Goal: Transaction & Acquisition: Purchase product/service

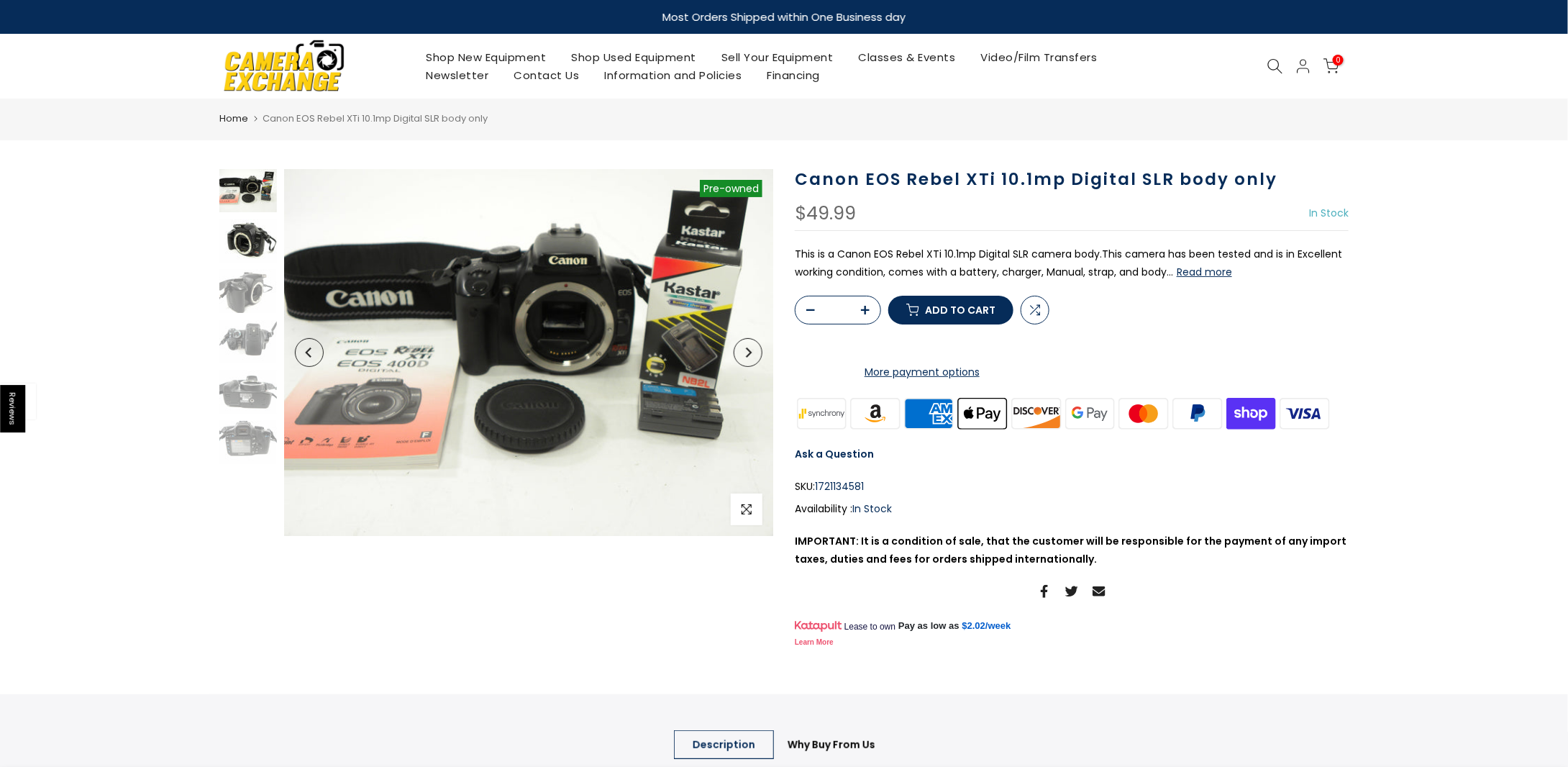
click at [233, 244] on img at bounding box center [248, 240] width 57 height 43
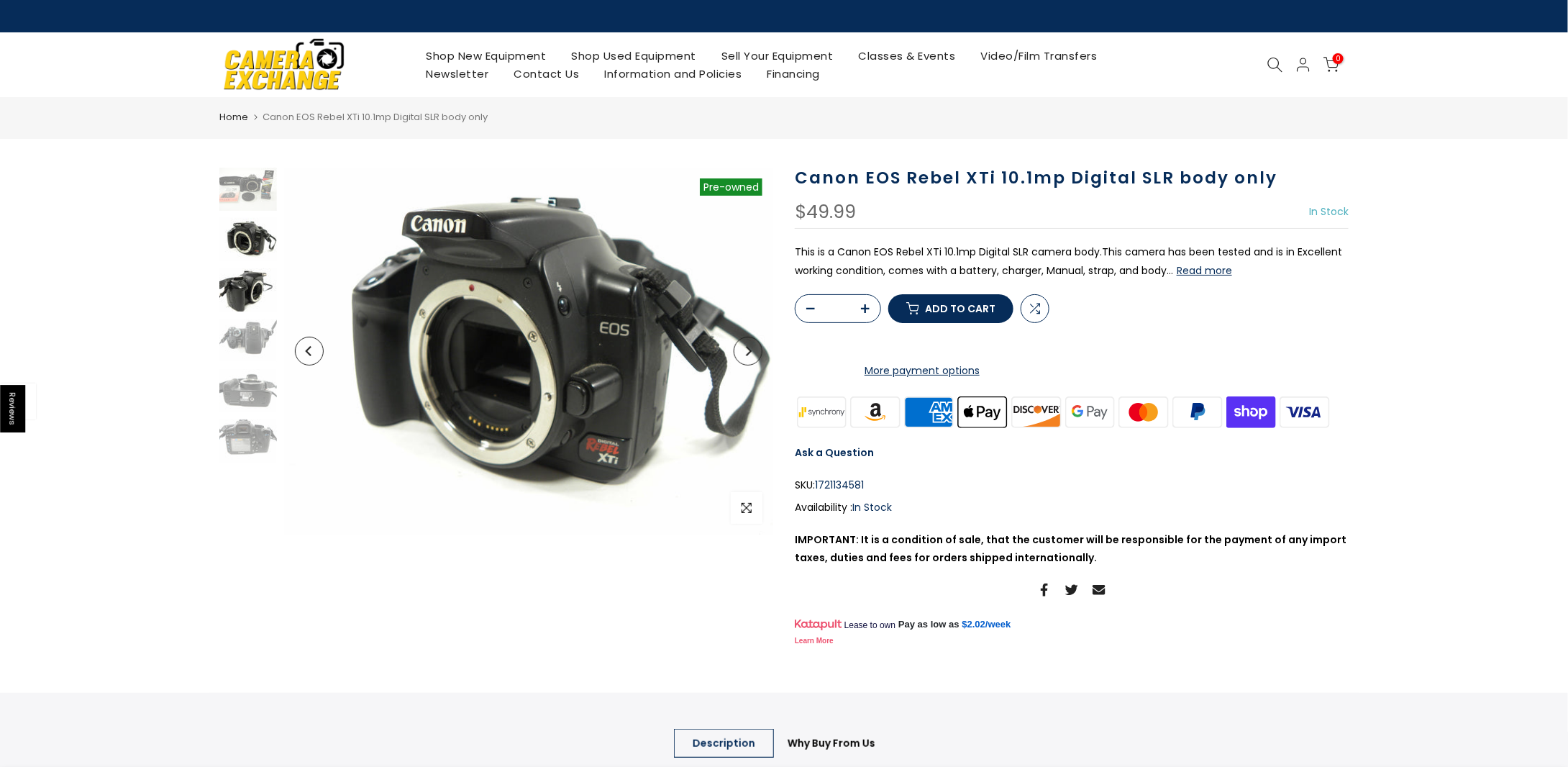
click at [222, 291] on img at bounding box center [248, 290] width 57 height 43
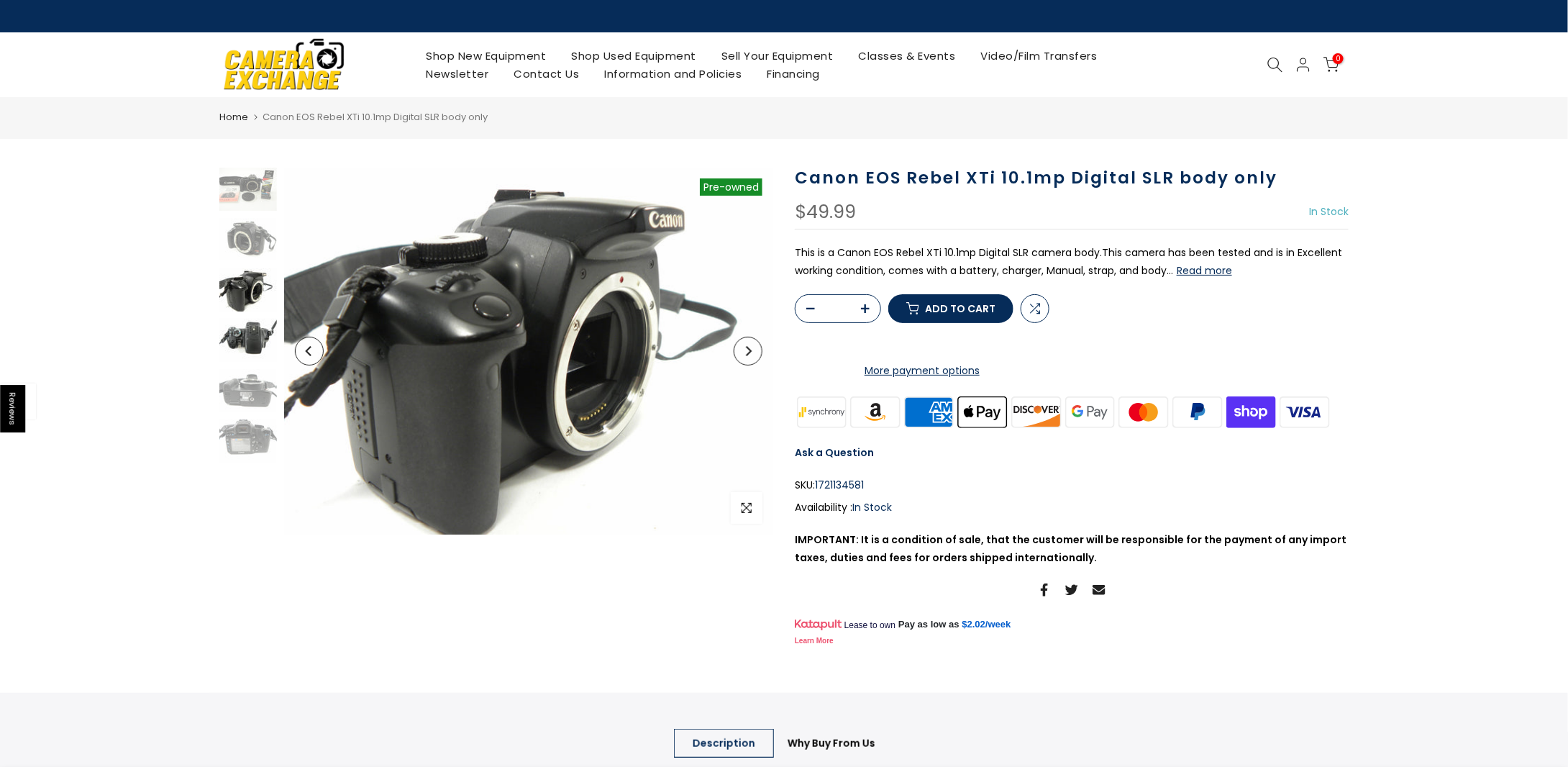
click at [236, 346] on img at bounding box center [248, 339] width 57 height 43
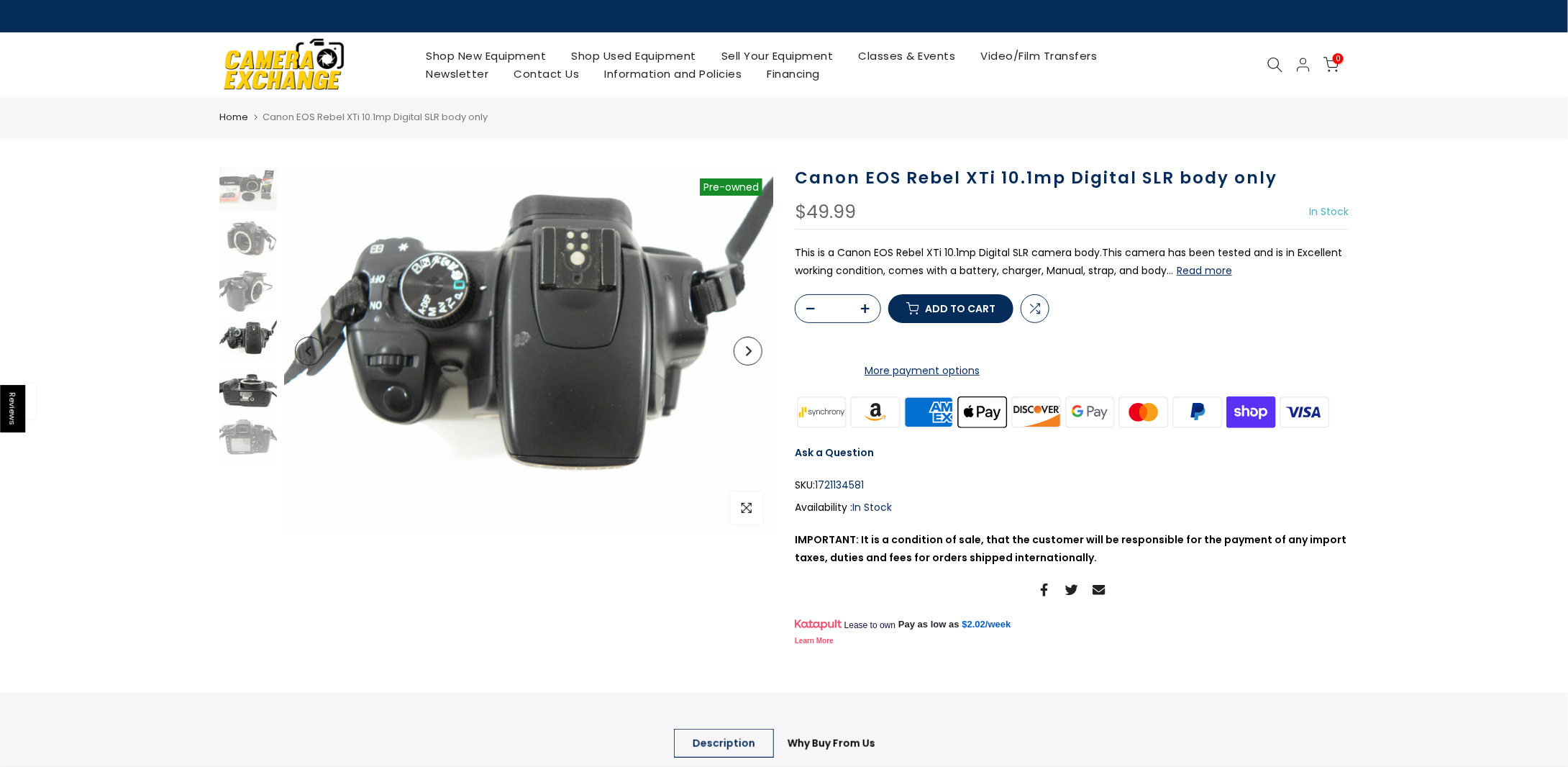
click at [236, 383] on img at bounding box center [248, 390] width 57 height 43
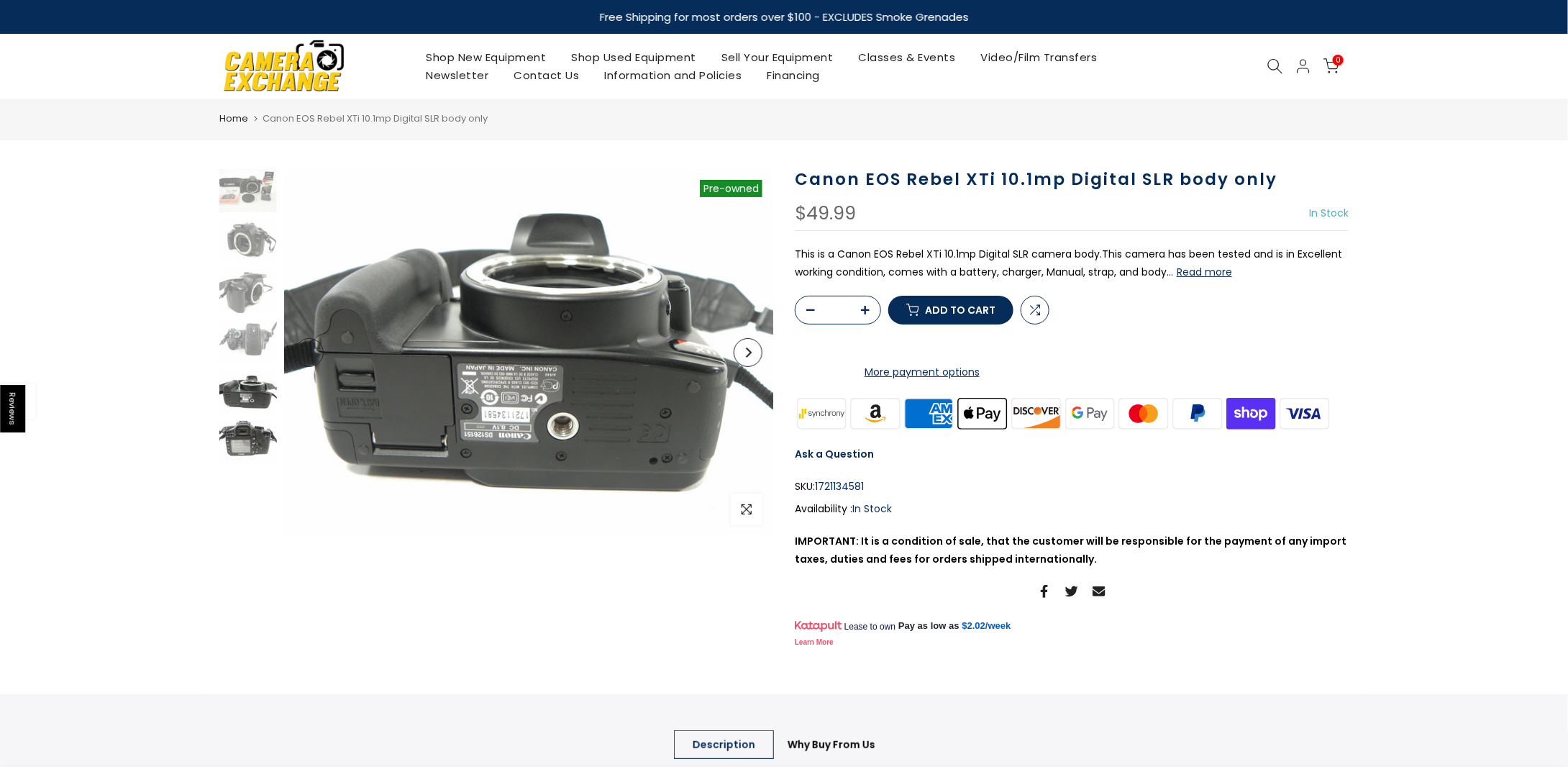
click at [241, 430] on img at bounding box center [248, 442] width 57 height 43
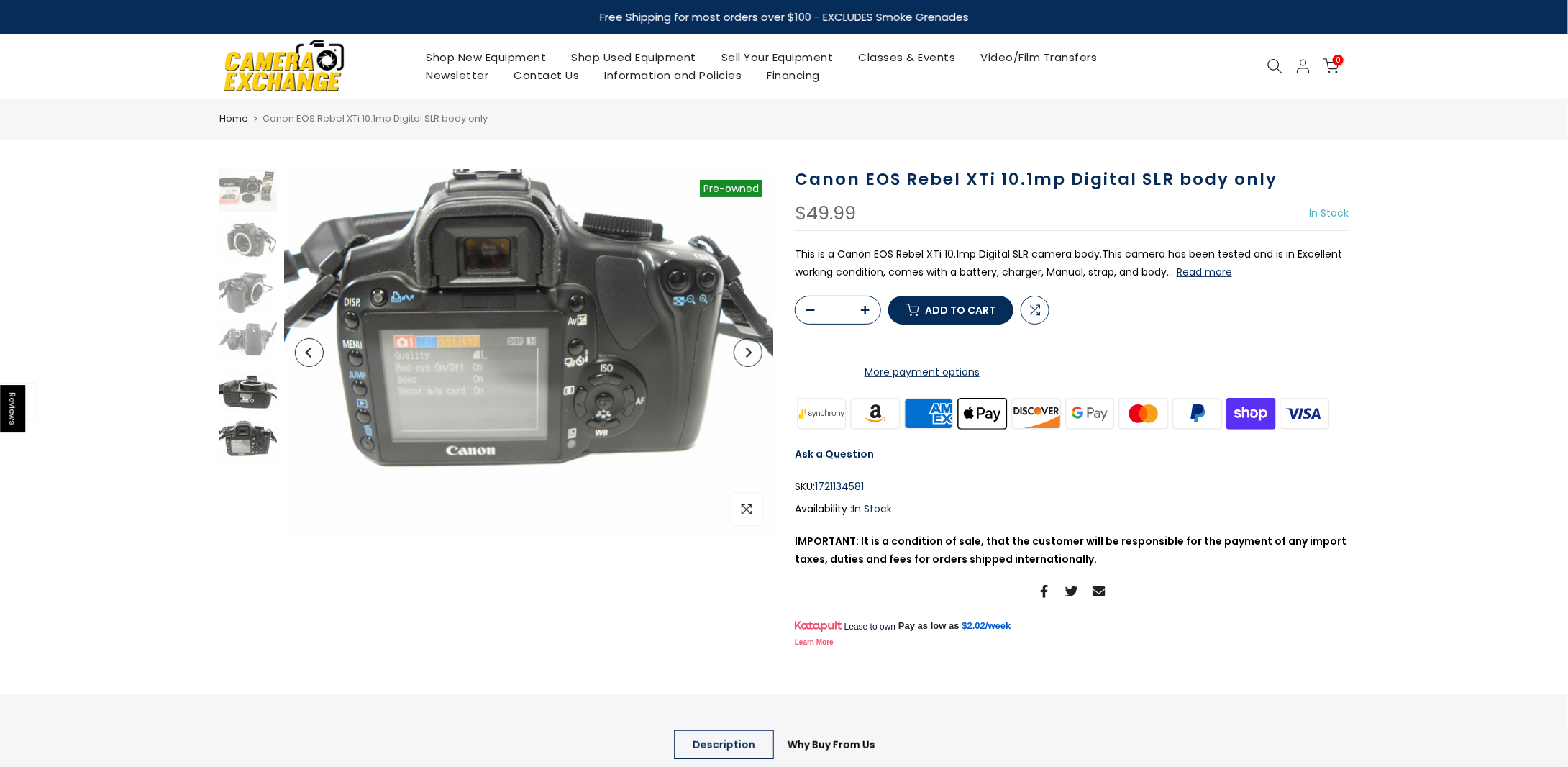
click at [257, 394] on img at bounding box center [248, 392] width 57 height 43
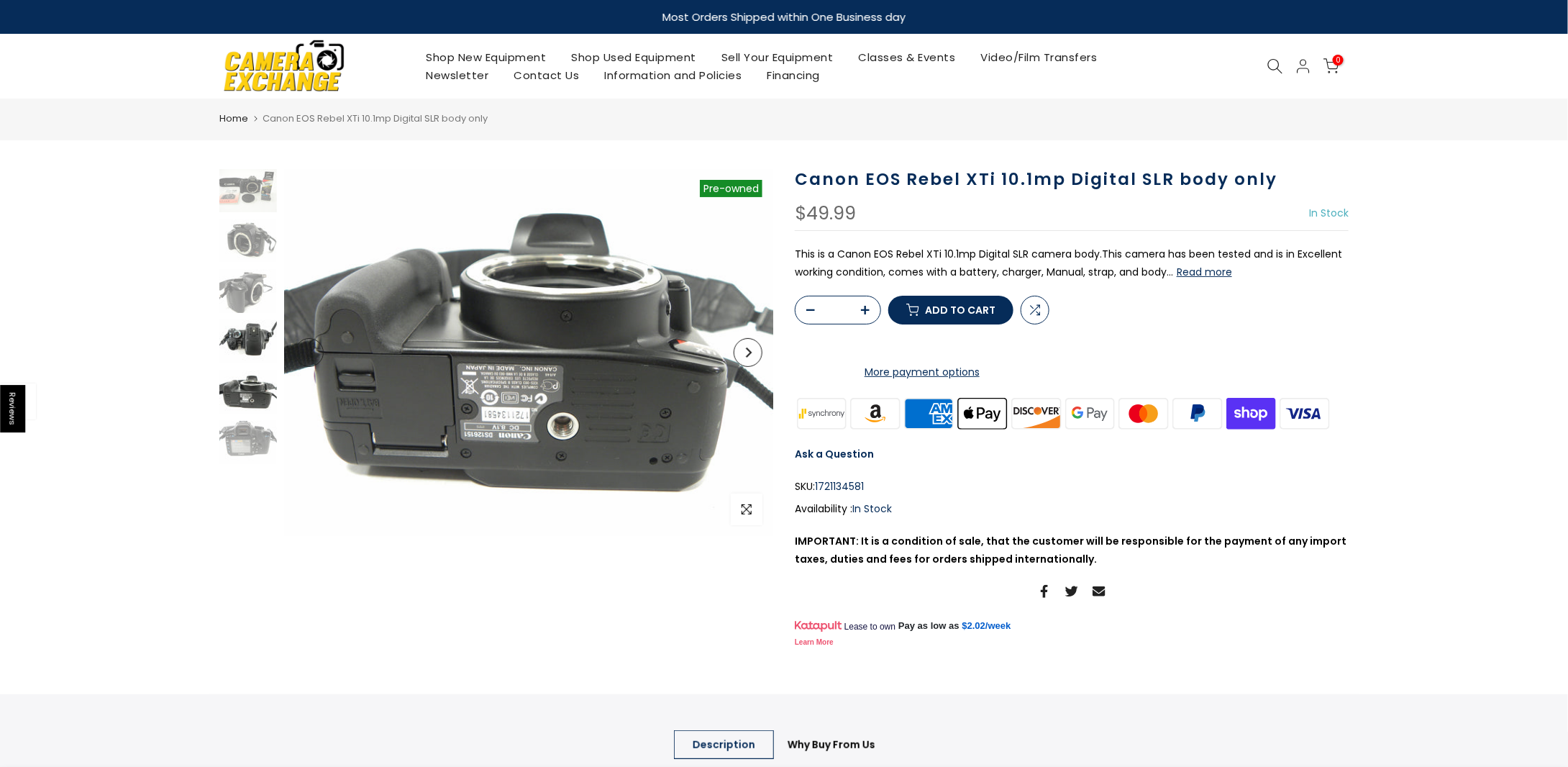
click at [251, 329] on img at bounding box center [248, 341] width 57 height 43
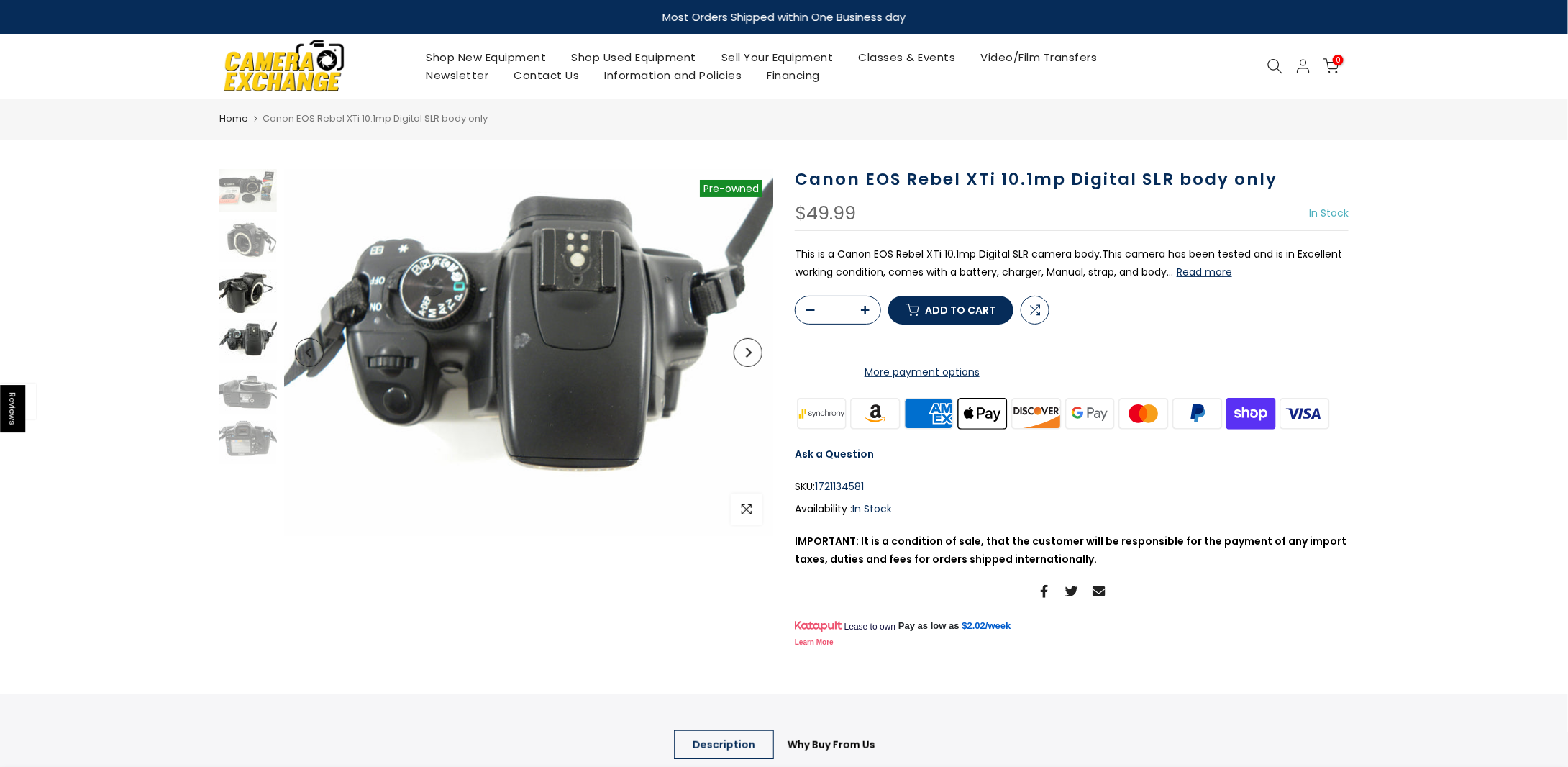
click at [251, 287] on img at bounding box center [248, 291] width 57 height 43
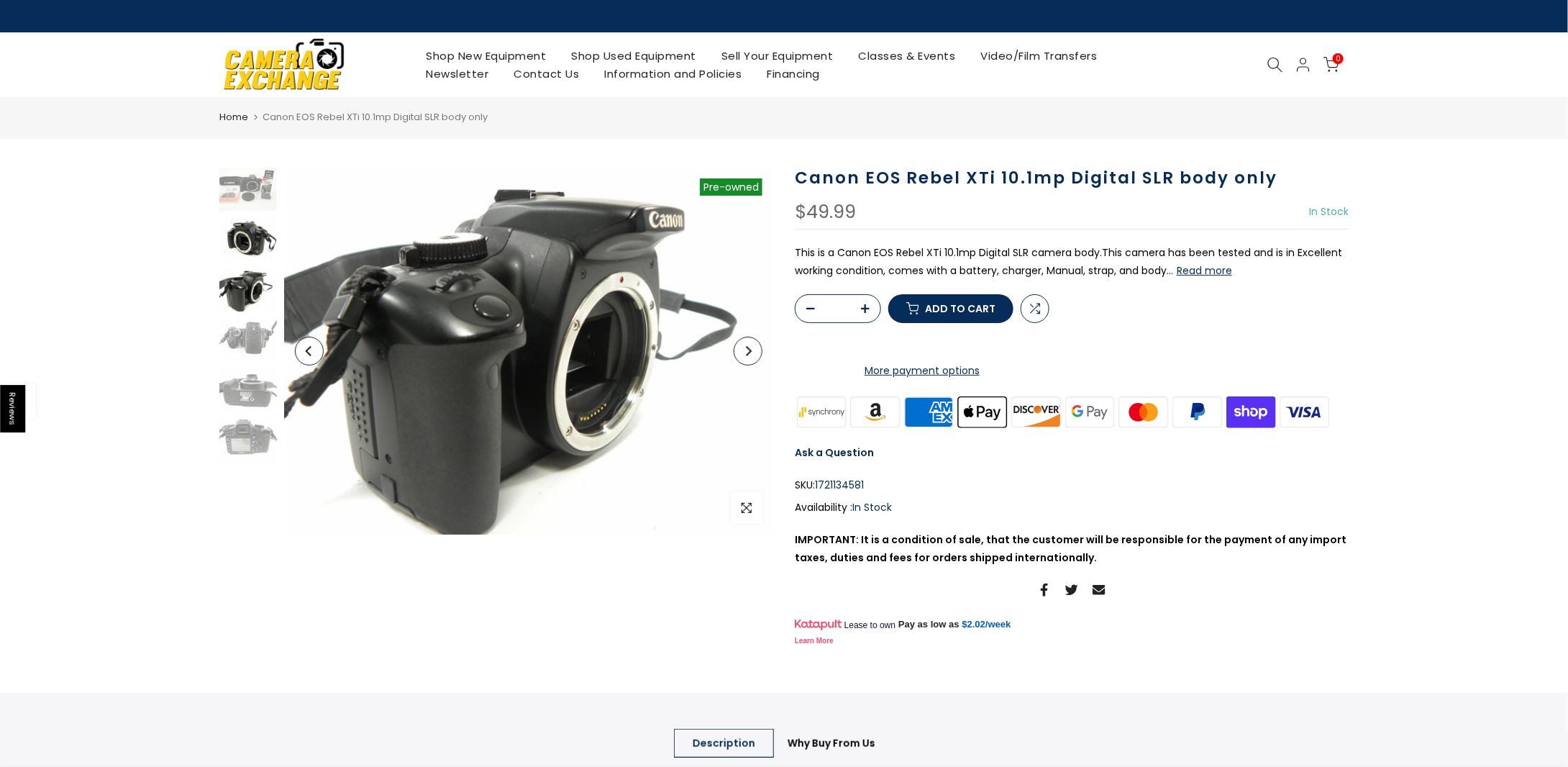
click at [245, 228] on img at bounding box center [248, 239] width 57 height 43
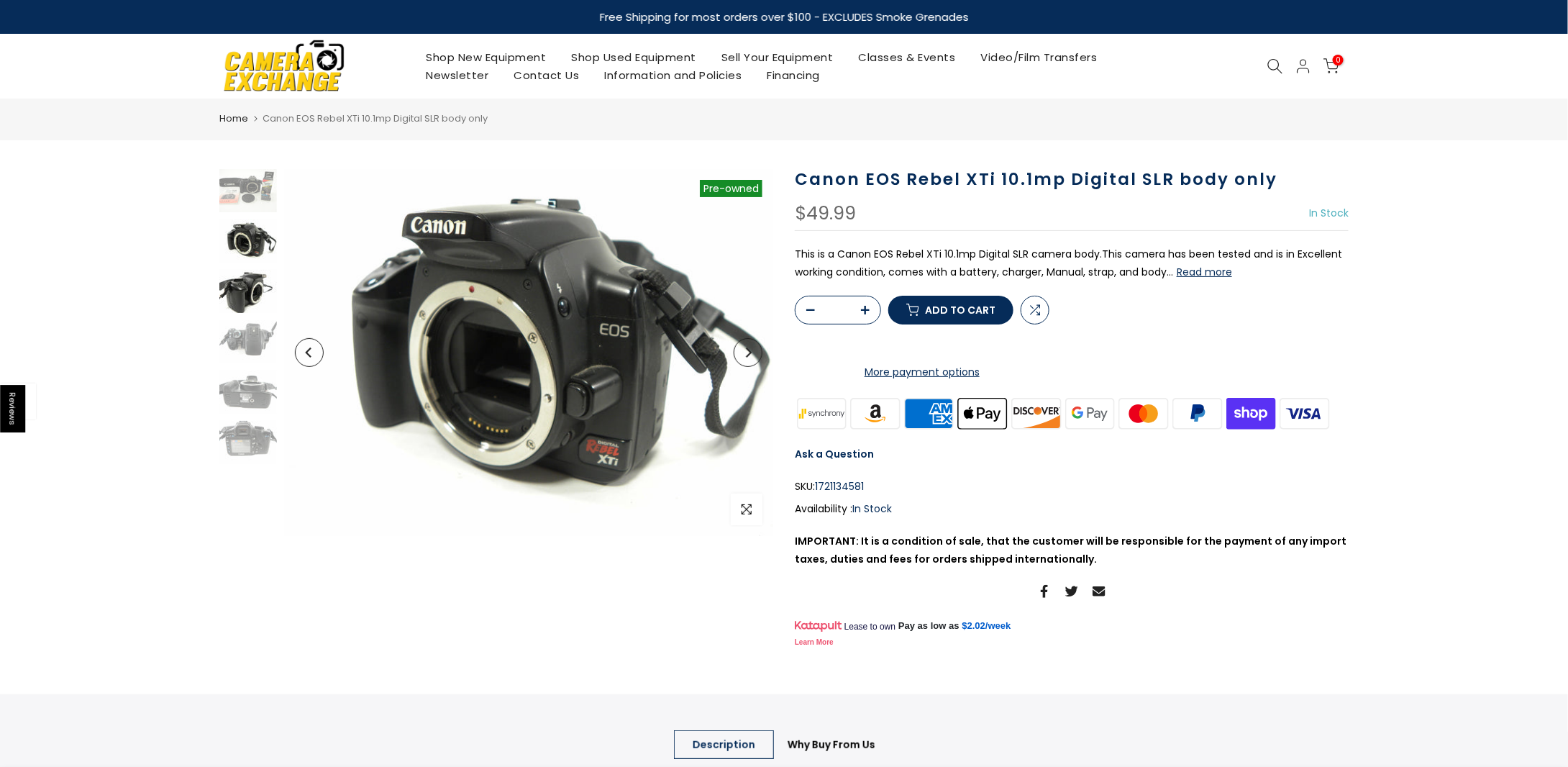
click at [239, 290] on img at bounding box center [248, 291] width 57 height 43
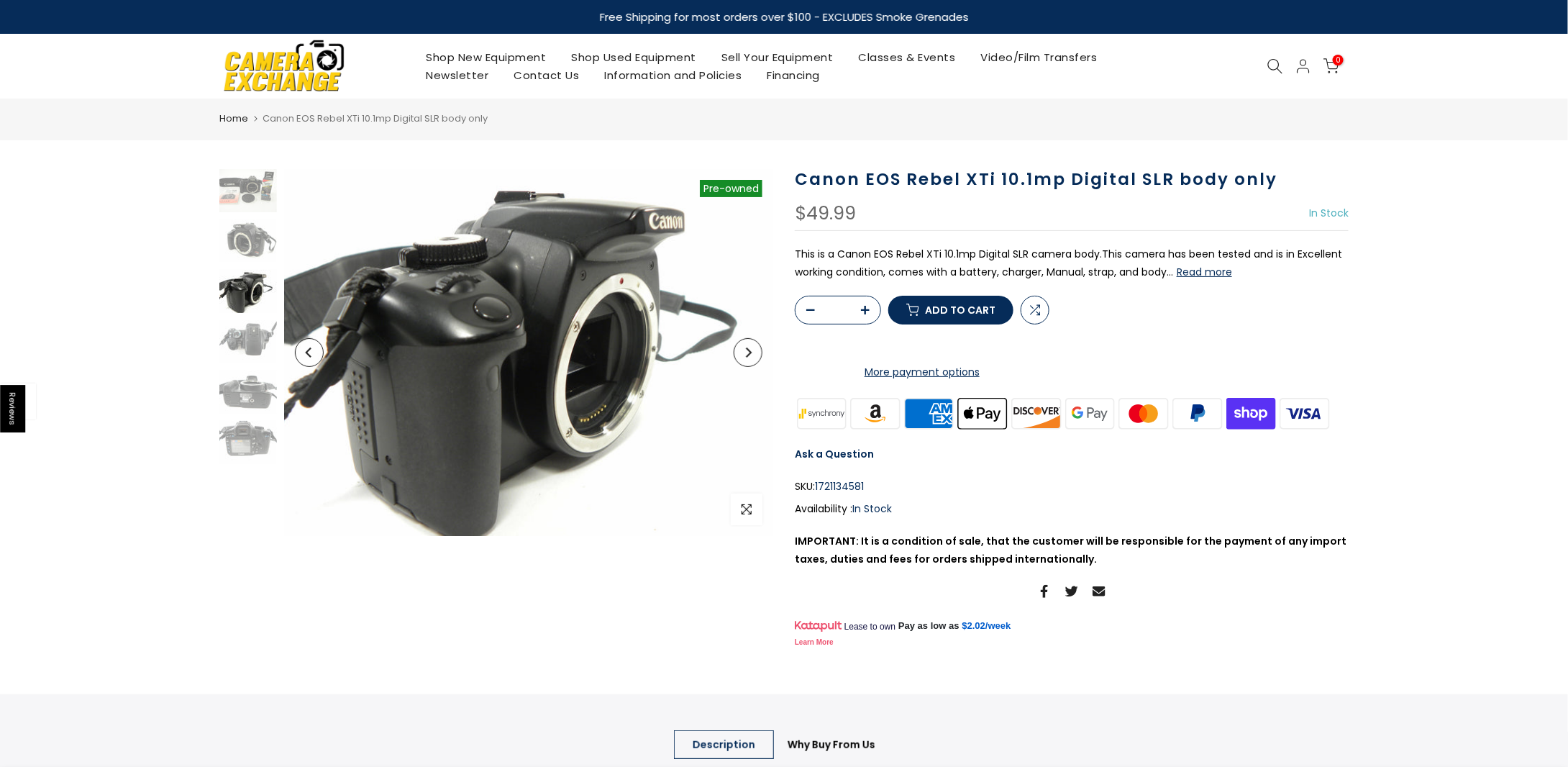
click at [260, 213] on div at bounding box center [249, 316] width 61 height 295
click at [254, 242] on img at bounding box center [248, 240] width 57 height 43
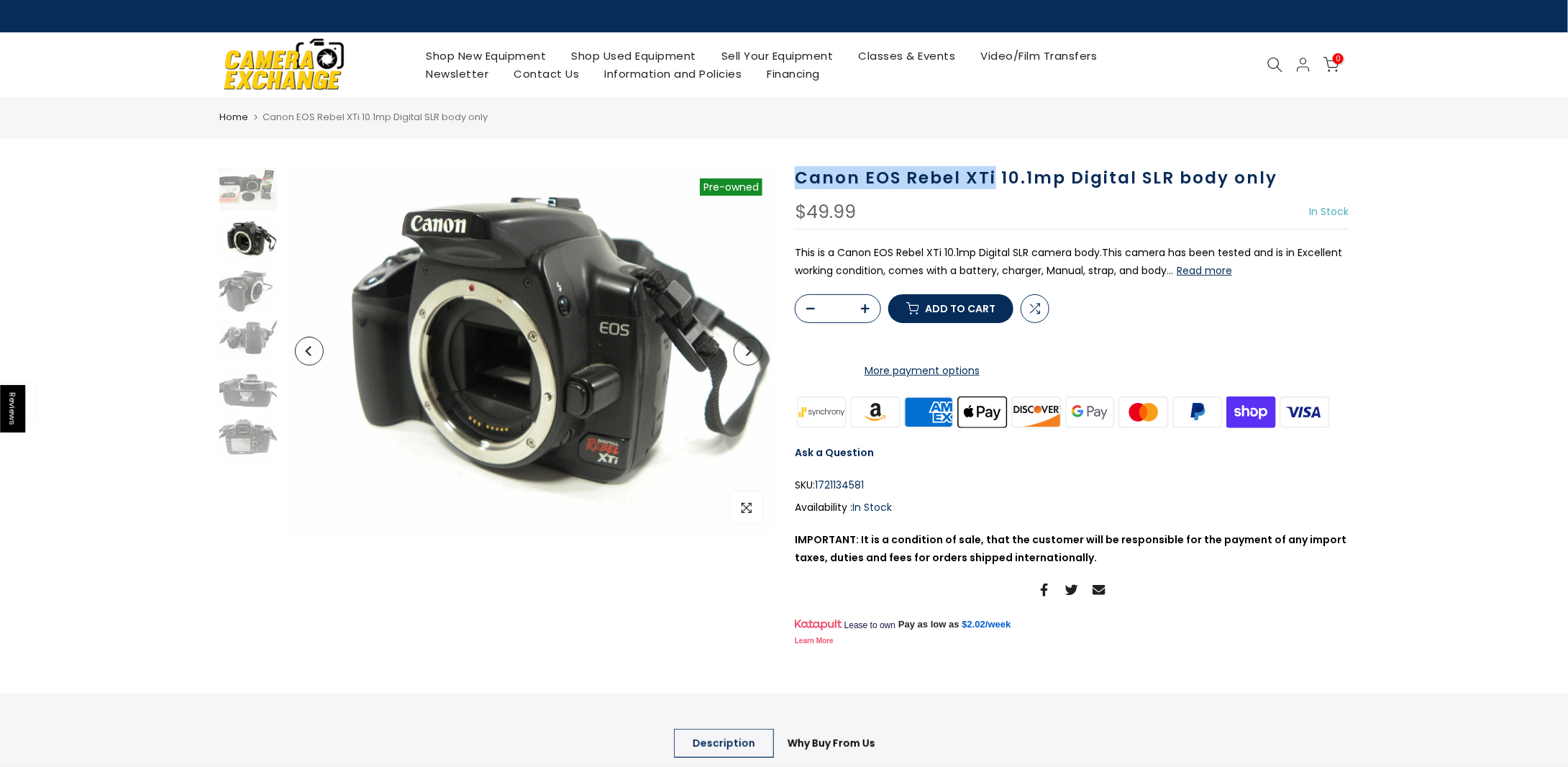
drag, startPoint x: 798, startPoint y: 178, endPoint x: 996, endPoint y: 180, distance: 198.0
click at [996, 180] on h1 "Canon EOS Rebel XTi 10.1mp Digital SLR body only" at bounding box center [1071, 178] width 553 height 21
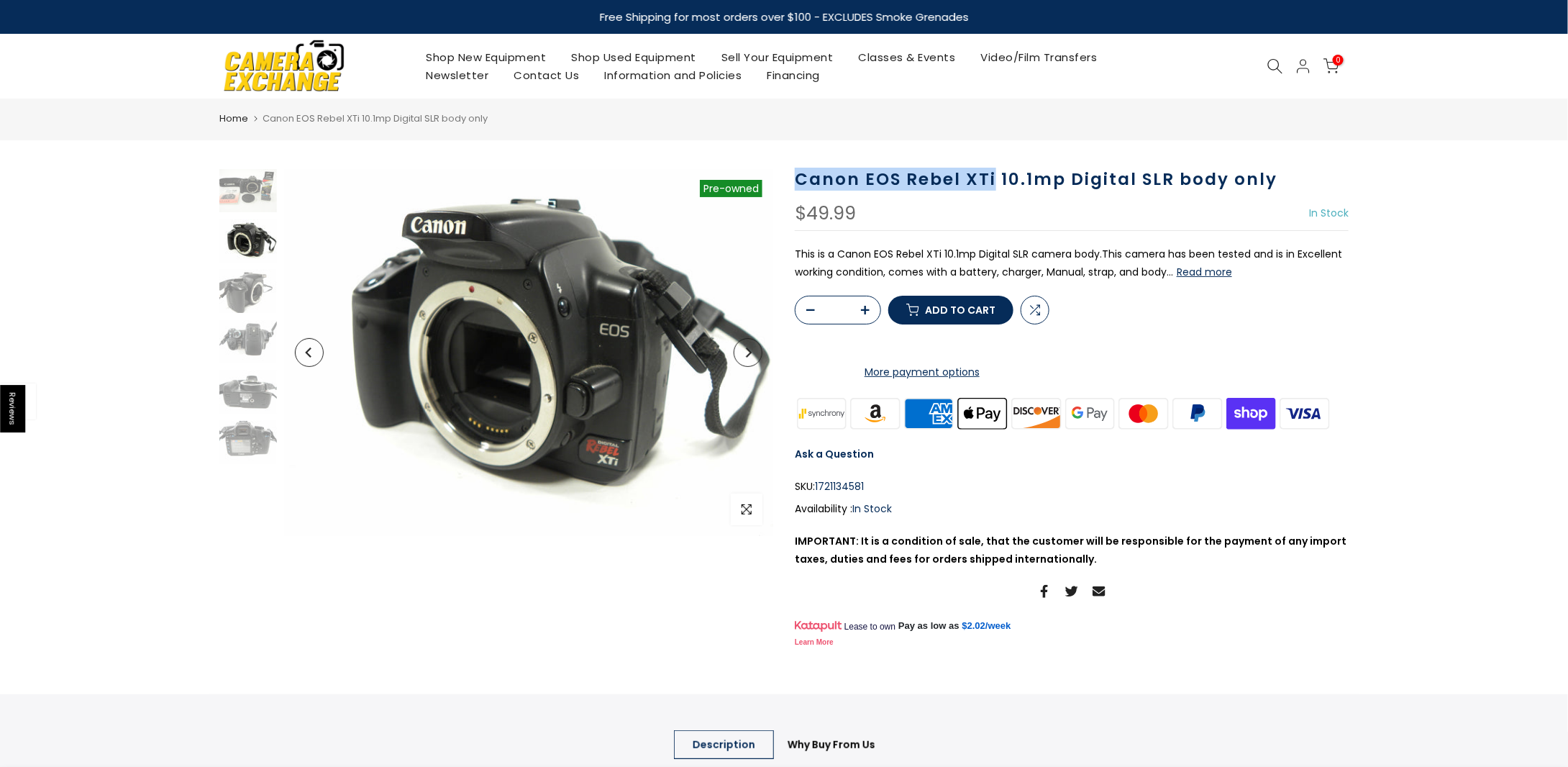
copy h1 "Canon EOS Rebel XTi"
click at [1381, 278] on section "Sold out Pre order Pre-owned Click to enlarge Canon EOS Rebel XTi 10.1mp Digita…" at bounding box center [784, 635] width 1568 height 932
